Goal: Information Seeking & Learning: Learn about a topic

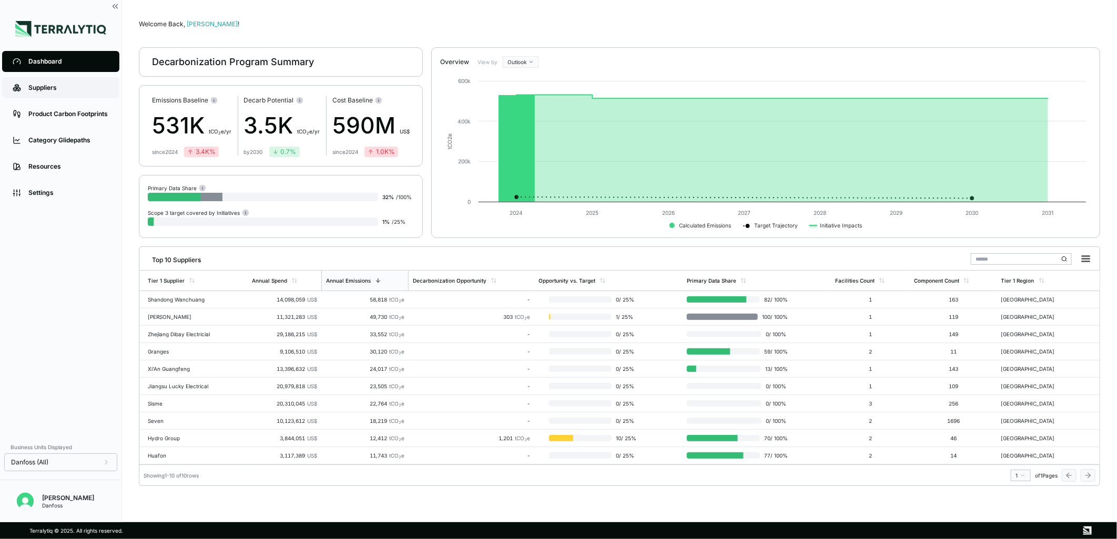
click at [47, 81] on link "Suppliers" at bounding box center [60, 87] width 117 height 21
click at [66, 85] on div "Suppliers" at bounding box center [68, 88] width 80 height 8
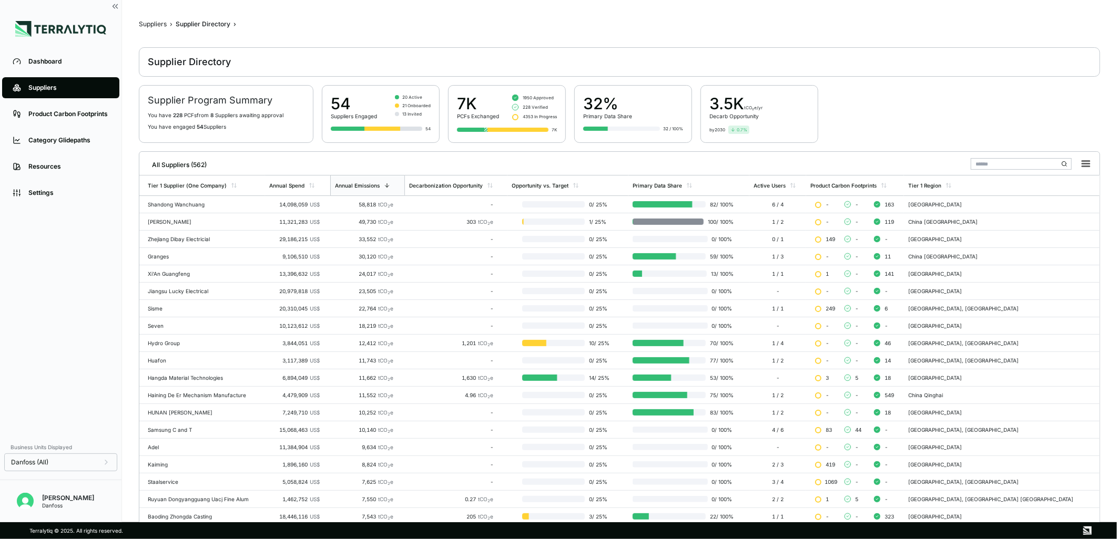
click at [989, 168] on input "text" at bounding box center [1021, 164] width 101 height 12
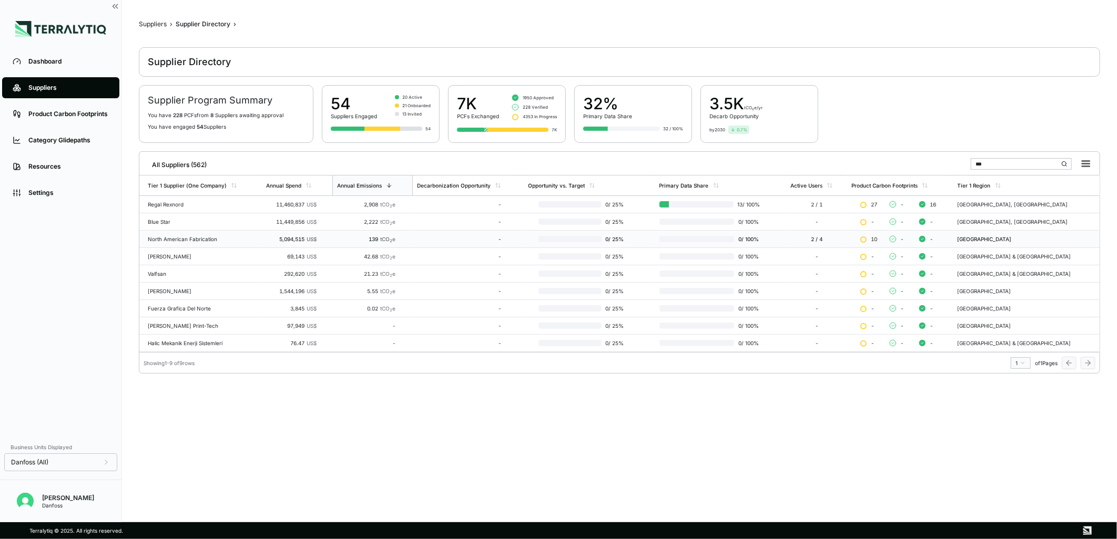
type input "***"
click at [204, 239] on div "North American Fabrication" at bounding box center [203, 239] width 110 height 6
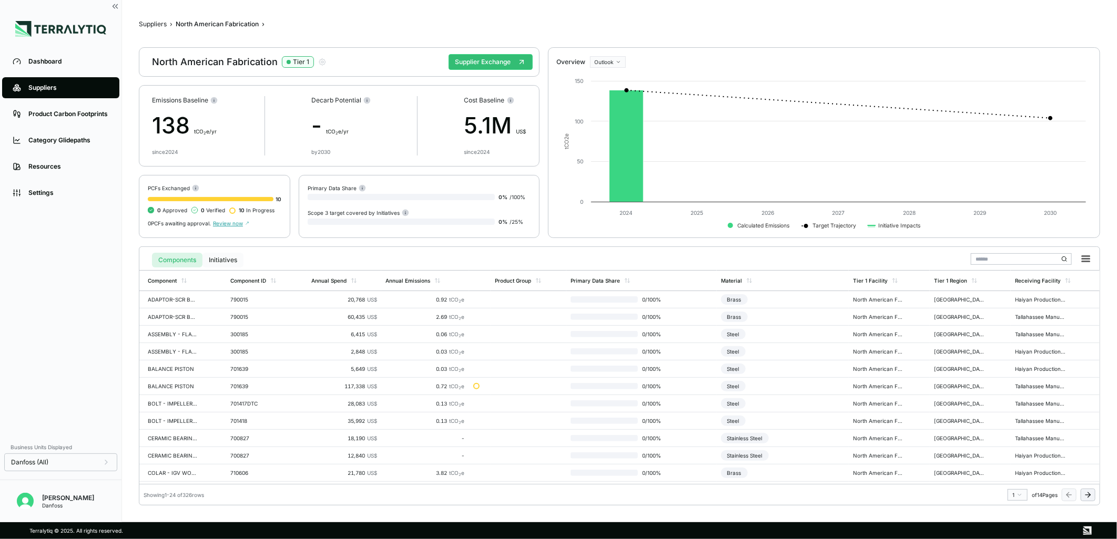
click at [226, 258] on button "Initiatives" at bounding box center [222, 260] width 41 height 15
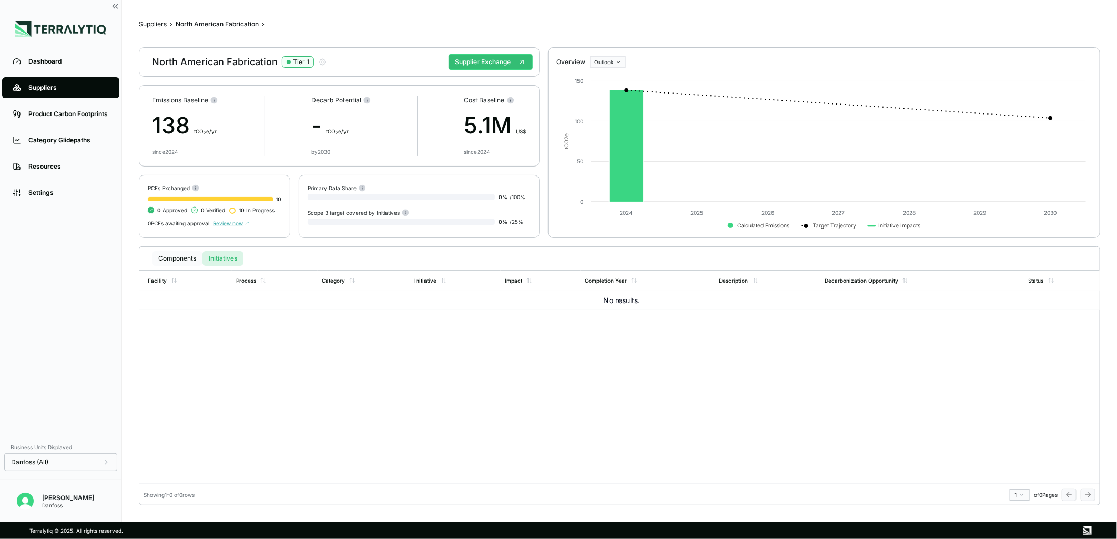
click at [182, 256] on button "Components" at bounding box center [177, 258] width 50 height 15
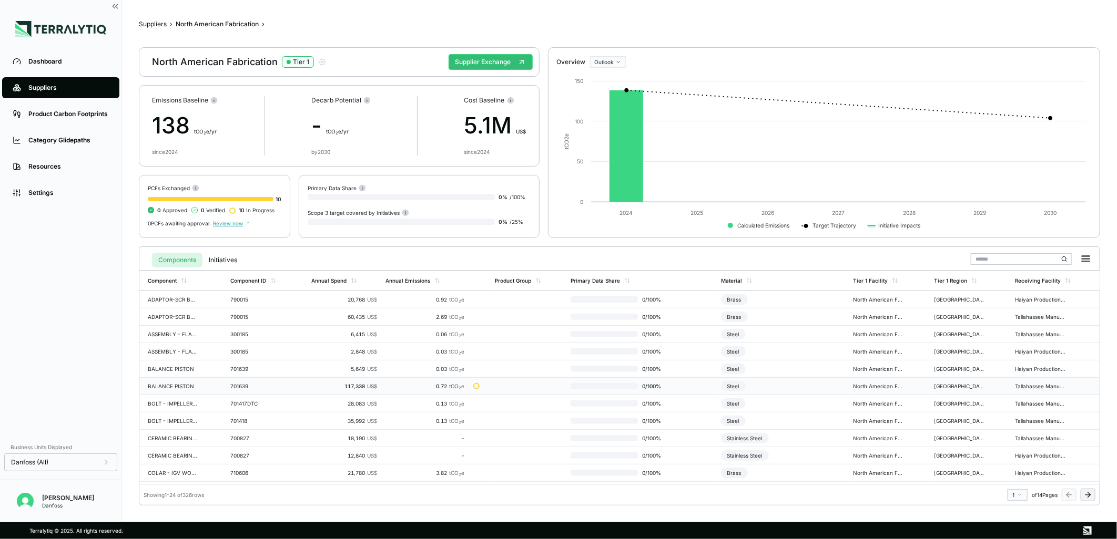
click at [463, 381] on td "0.72 tCO 2 e" at bounding box center [424, 386] width 87 height 17
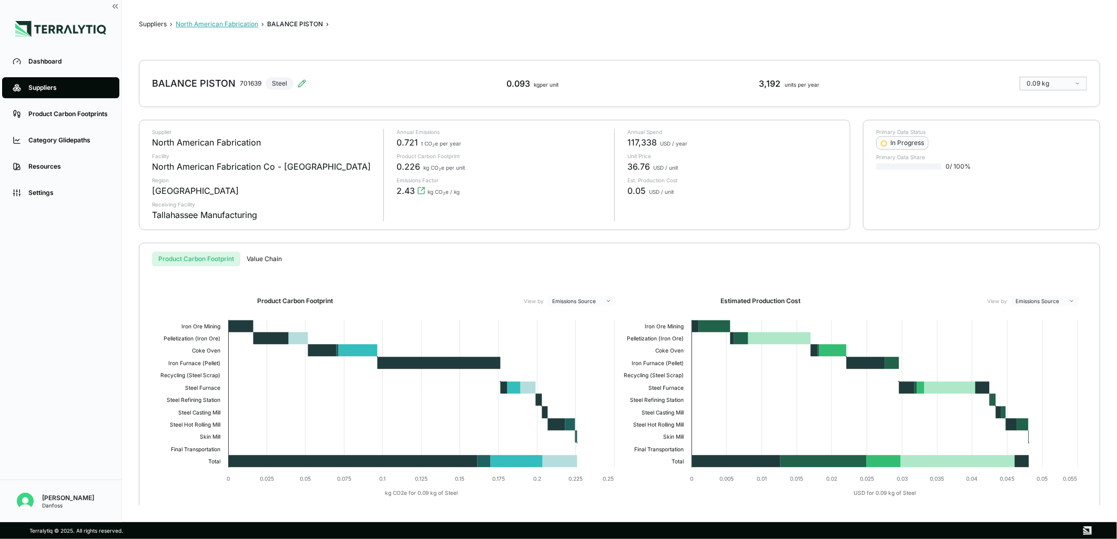
click at [239, 21] on button "North American Fabrication" at bounding box center [217, 24] width 83 height 8
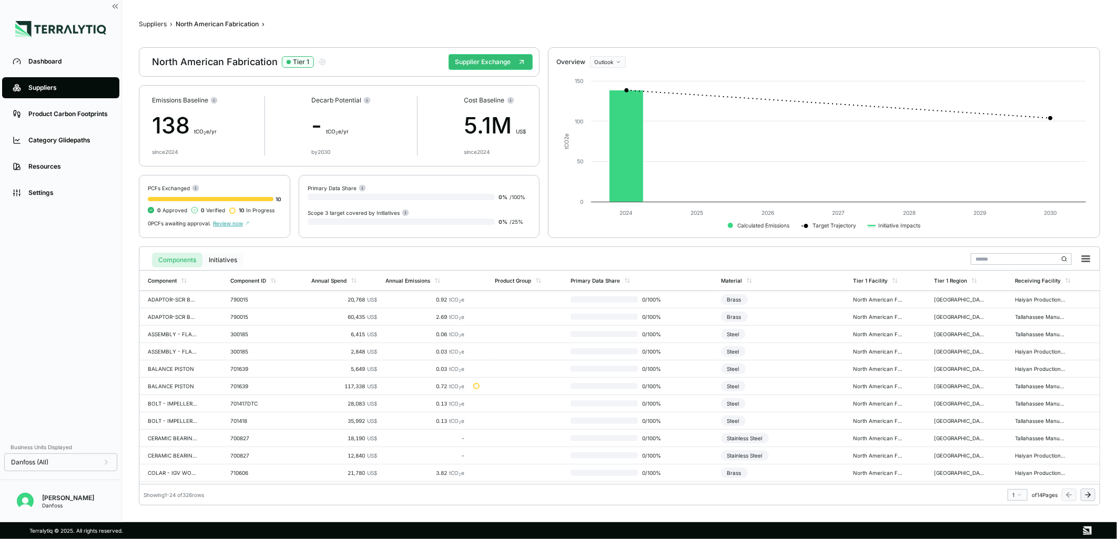
click at [229, 260] on button "Initiatives" at bounding box center [222, 260] width 41 height 15
